Goal: Information Seeking & Learning: Learn about a topic

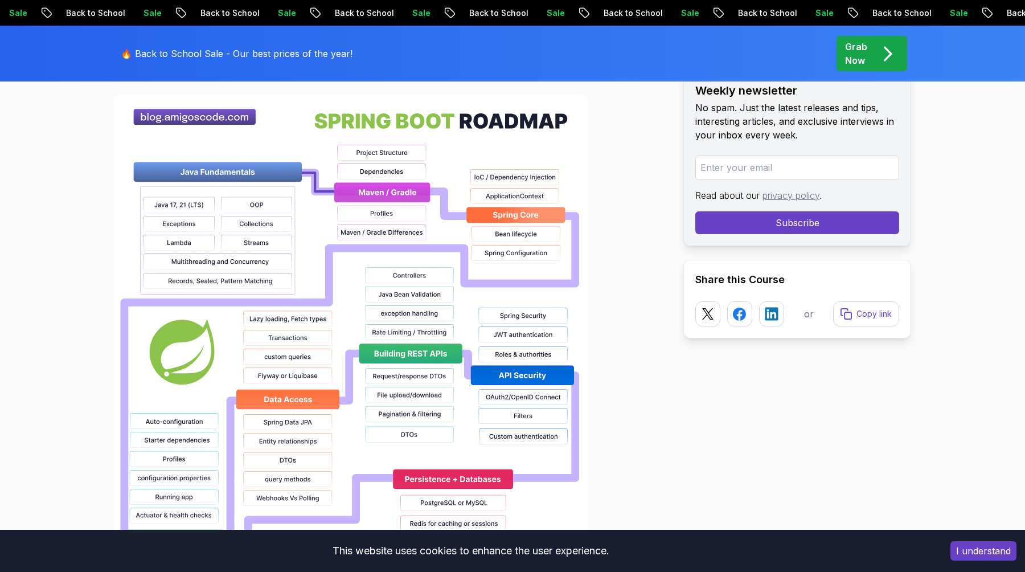
scroll to position [826, 0]
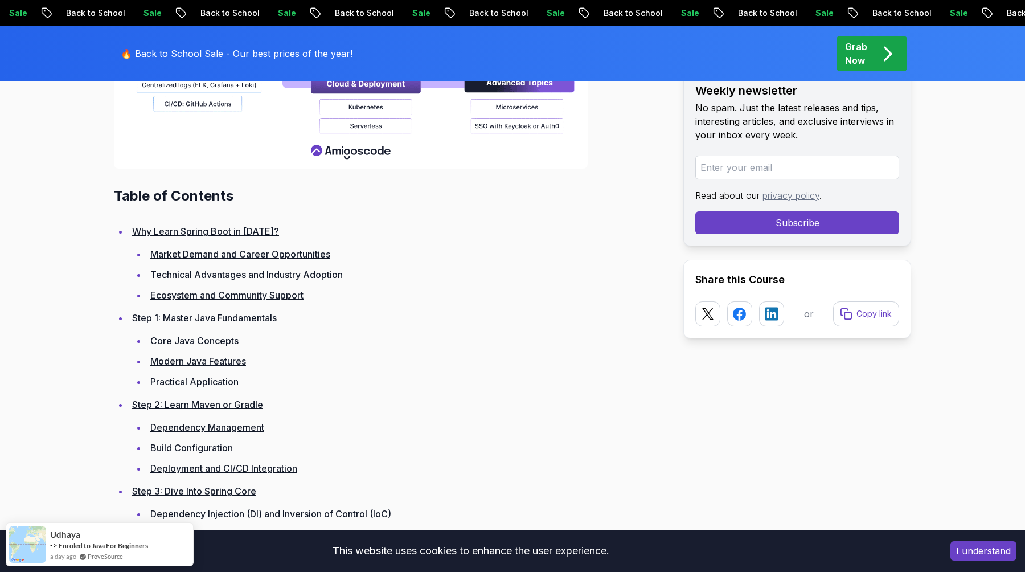
scroll to position [1545, 0]
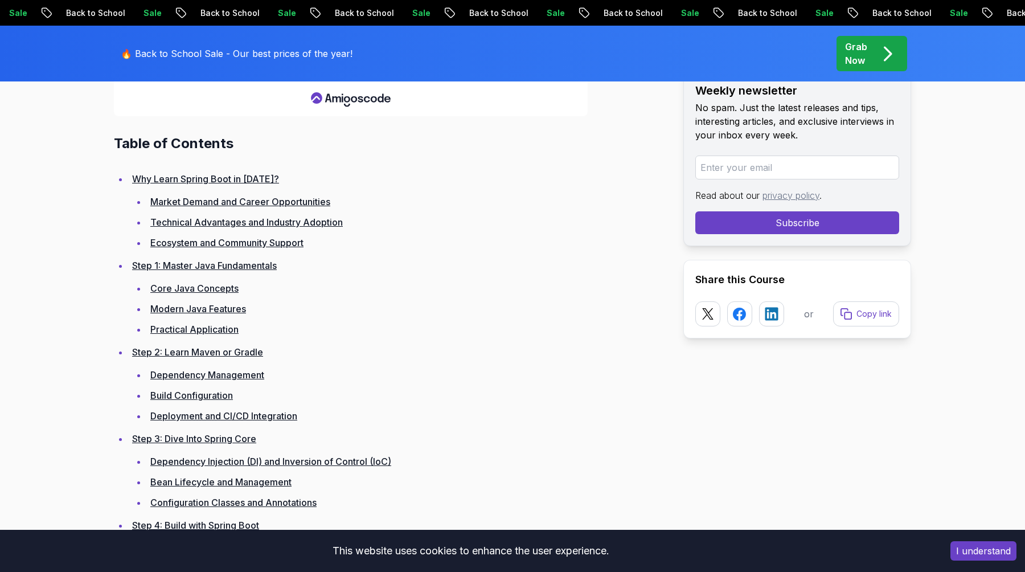
click at [403, 329] on li "Practical Application" at bounding box center [406, 329] width 518 height 16
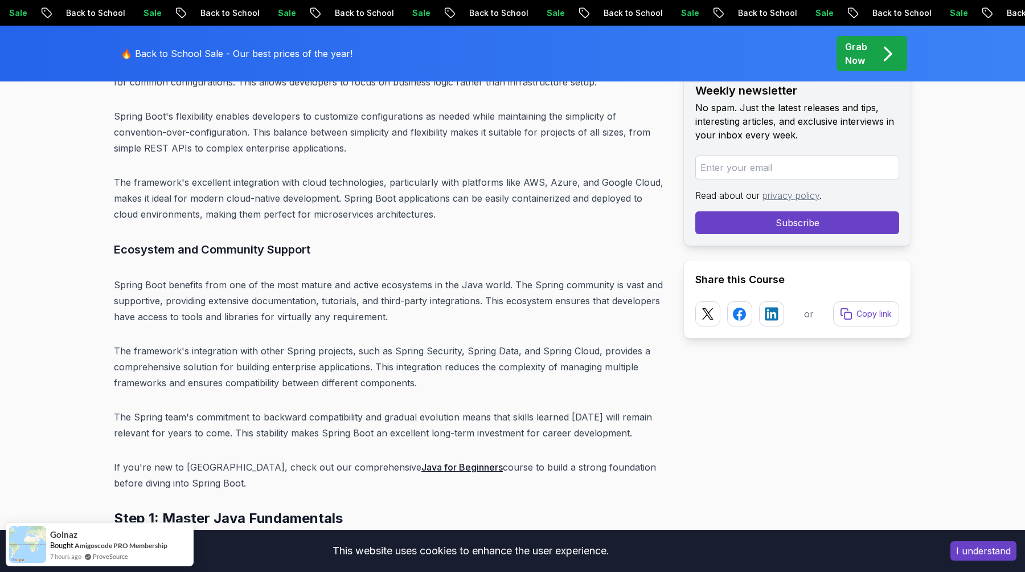
scroll to position [3427, 0]
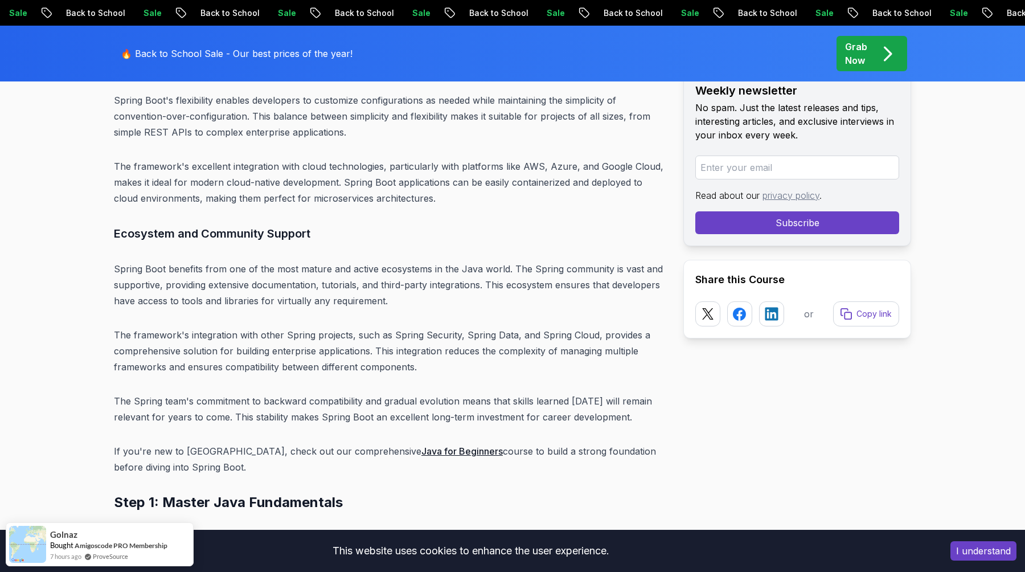
click at [967, 550] on button "I understand" at bounding box center [983, 550] width 66 height 19
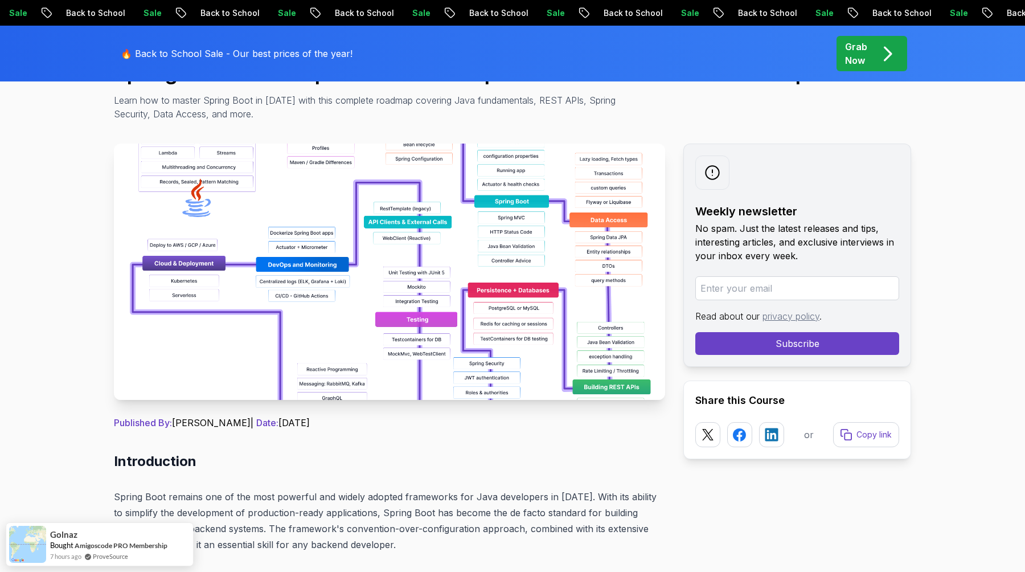
scroll to position [0, 0]
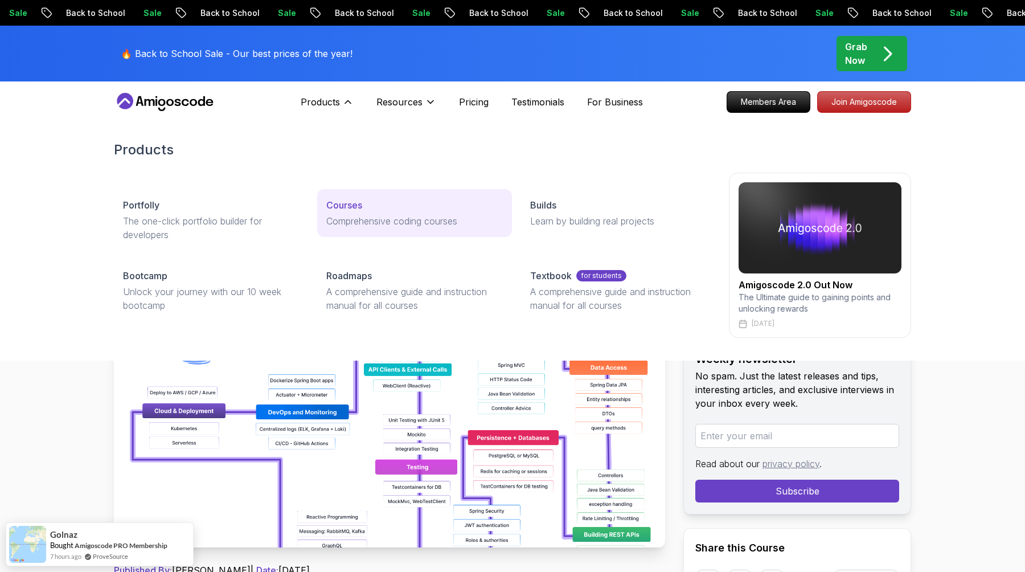
click at [352, 201] on p "Courses" at bounding box center [344, 205] width 36 height 14
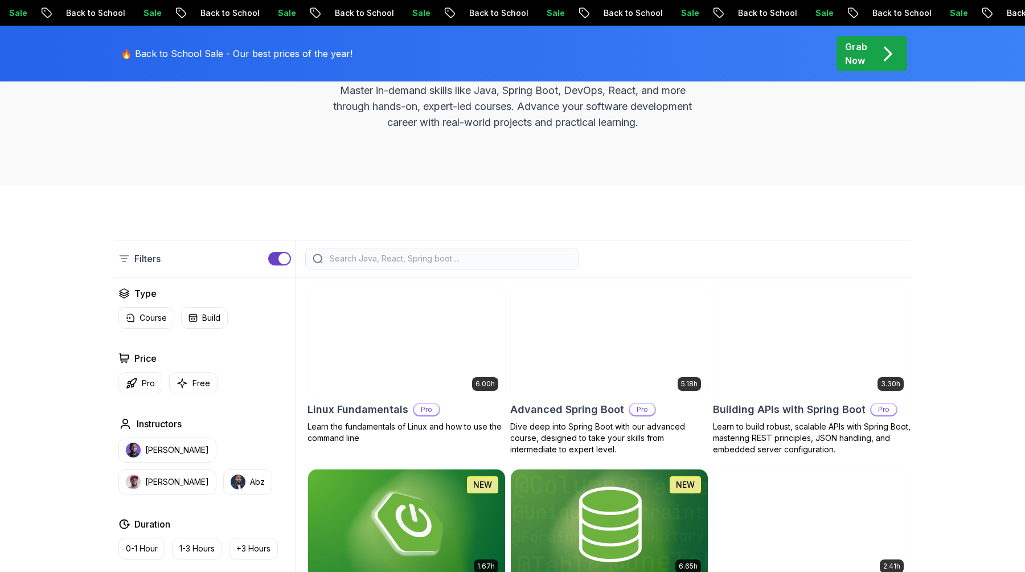
scroll to position [307, 0]
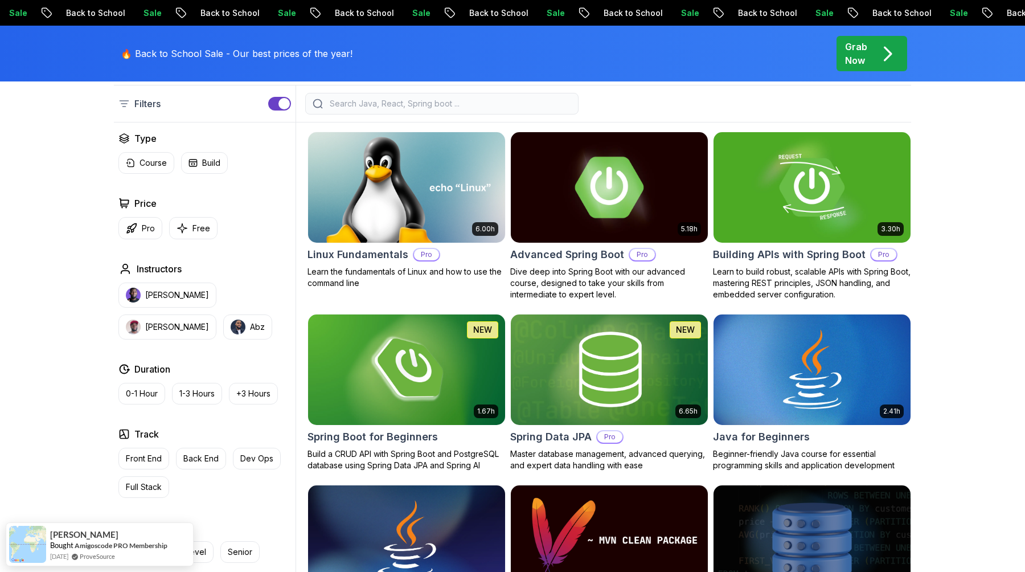
click at [580, 208] on img at bounding box center [609, 187] width 207 height 116
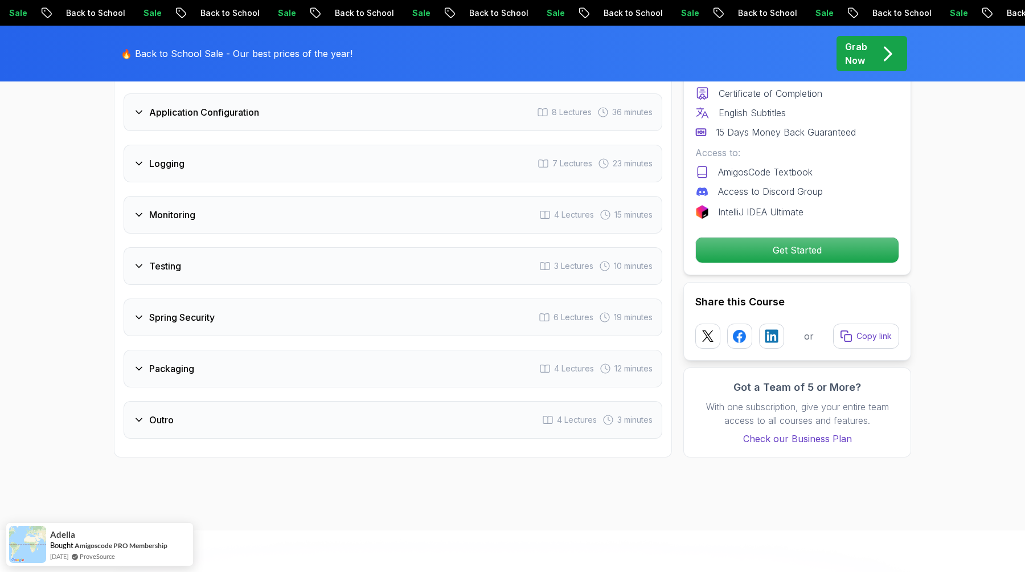
scroll to position [2011, 0]
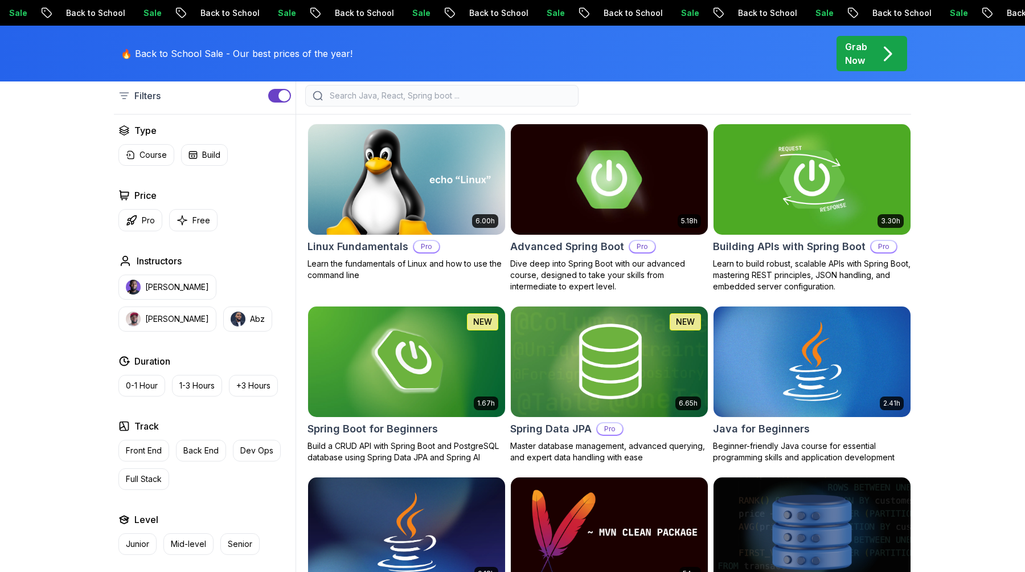
scroll to position [307, 0]
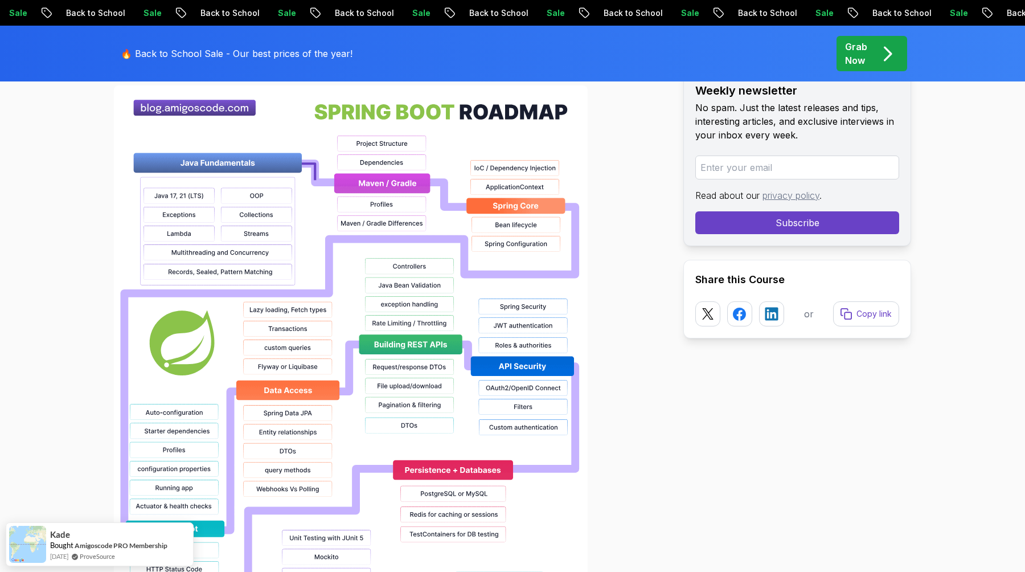
scroll to position [840, 0]
